Goal: Navigation & Orientation: Find specific page/section

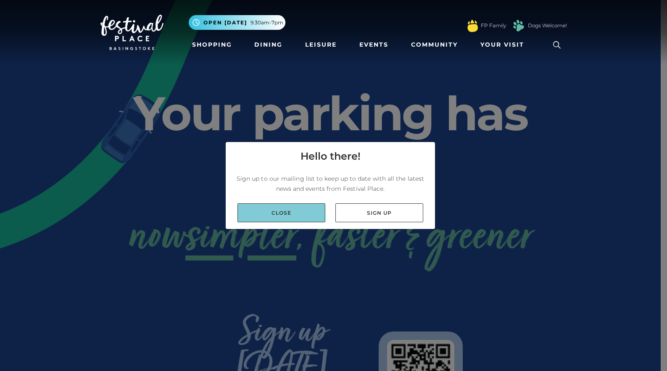
click at [297, 211] on link "Close" at bounding box center [281, 212] width 88 height 19
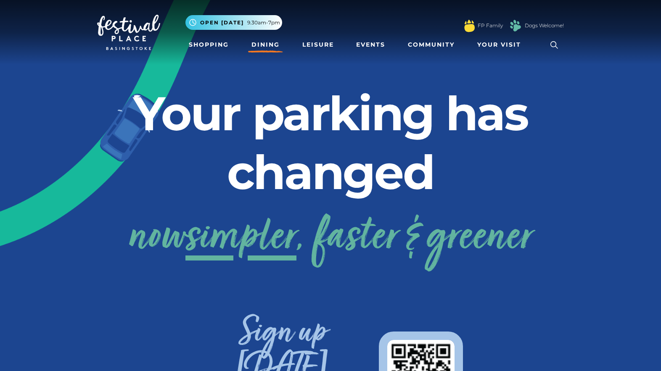
click at [266, 44] on link "Dining" at bounding box center [265, 45] width 35 height 16
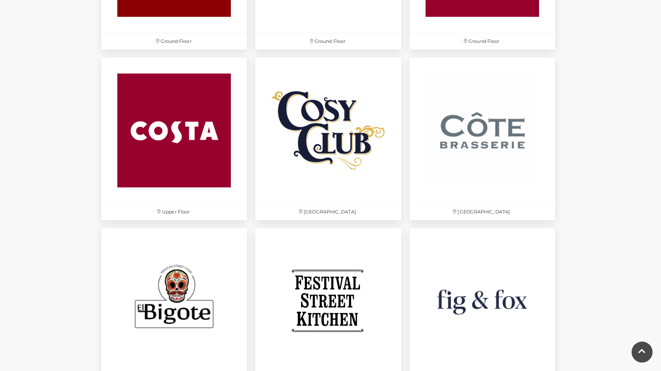
scroll to position [1237, 0]
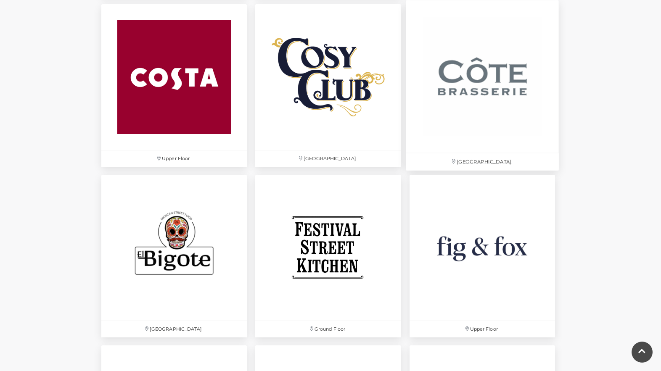
click at [500, 93] on img at bounding box center [482, 76] width 153 height 153
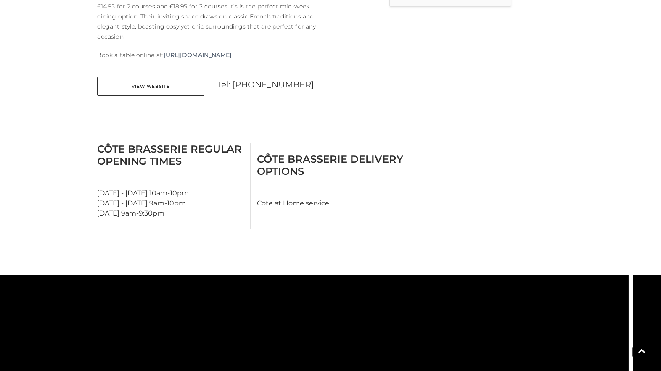
scroll to position [297, 0]
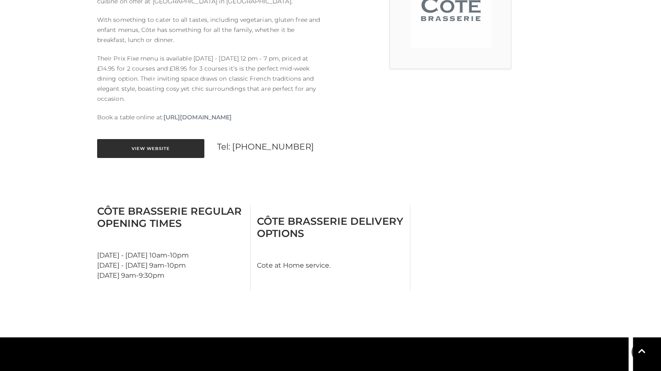
click at [195, 156] on link "View Website" at bounding box center [150, 148] width 107 height 19
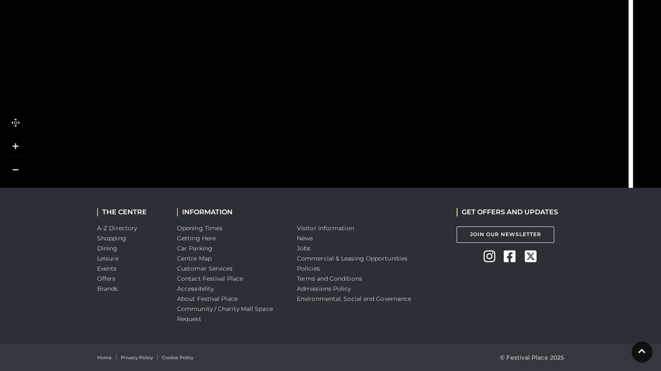
scroll to position [0, 0]
